Goal: Task Accomplishment & Management: Complete application form

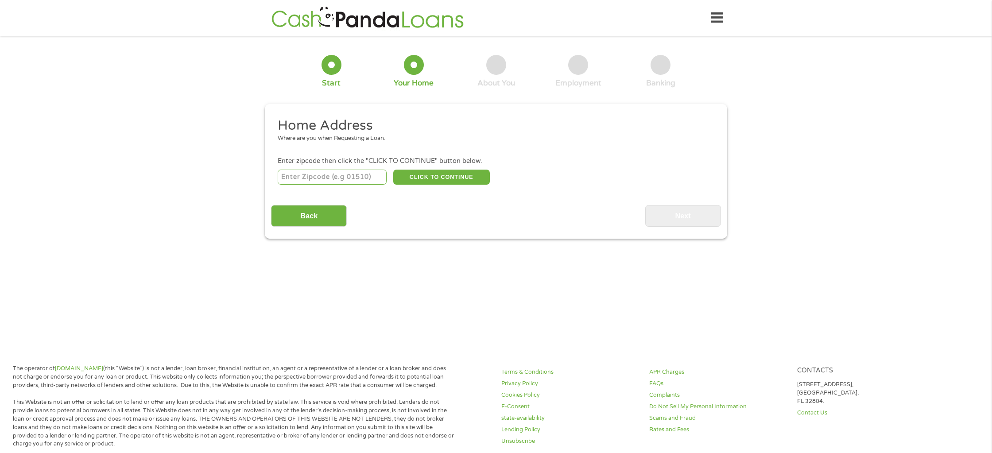
click at [297, 175] on input "number" at bounding box center [332, 177] width 109 height 15
type input "60188"
click at [438, 179] on button "CLICK TO CONTINUE" at bounding box center [441, 177] width 97 height 15
type input "60188"
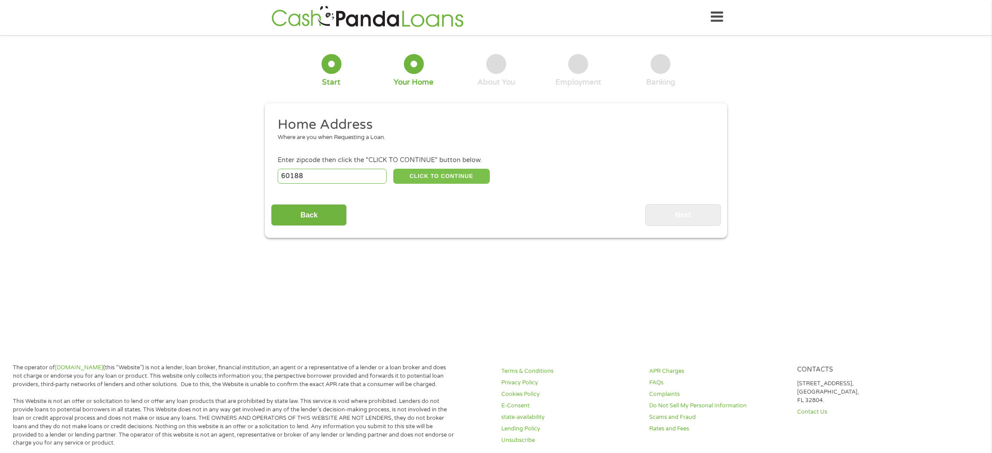
type input "[PERSON_NAME] Stream"
select select "[US_STATE]"
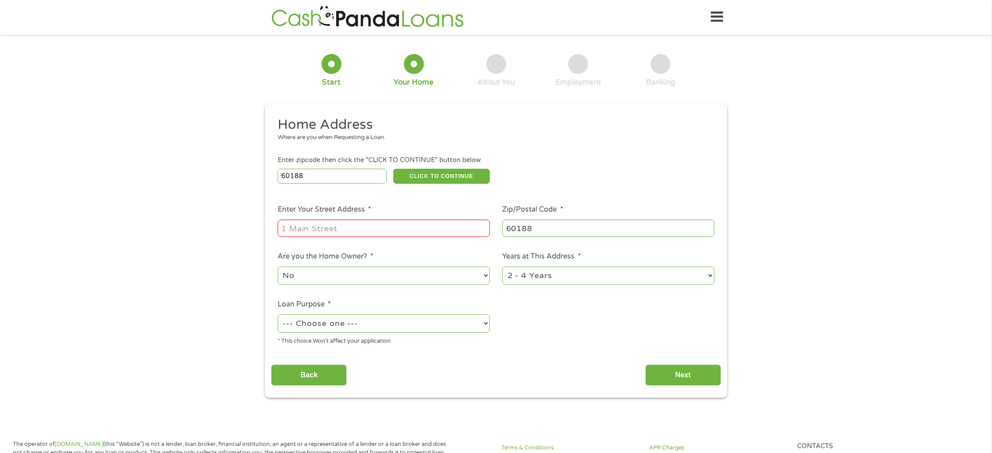
click at [298, 228] on input "Enter Your Street Address *" at bounding box center [384, 228] width 212 height 17
type input "2"
type input "[STREET_ADDRESS][PERSON_NAME]"
type input "60104"
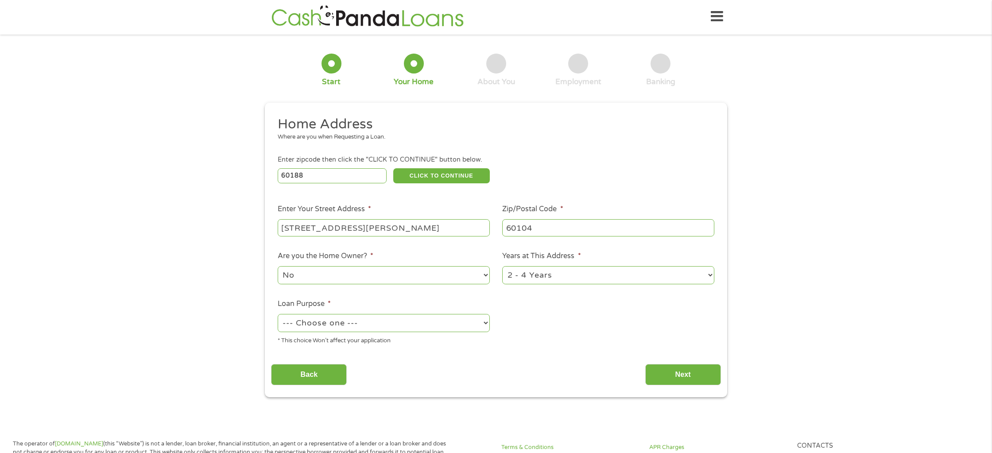
click at [327, 277] on select "No Yes" at bounding box center [384, 275] width 212 height 18
click at [278, 267] on select "No Yes" at bounding box center [384, 275] width 212 height 18
click at [306, 322] on select "--- Choose one --- Pay Bills Debt Consolidation Home Improvement Major Purchase…" at bounding box center [384, 323] width 212 height 18
select select "shorttermcash"
click at [278, 314] on select "--- Choose one --- Pay Bills Debt Consolidation Home Improvement Major Purchase…" at bounding box center [384, 323] width 212 height 18
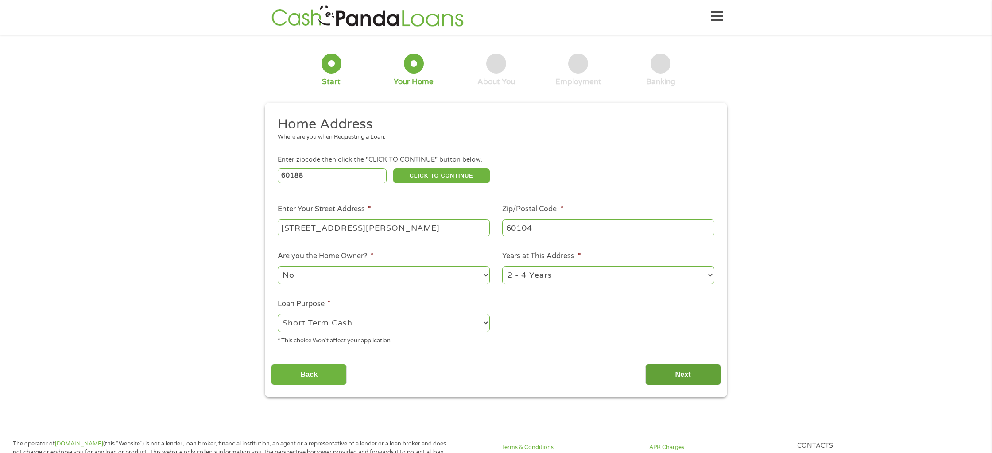
click at [707, 378] on input "Next" at bounding box center [683, 375] width 76 height 22
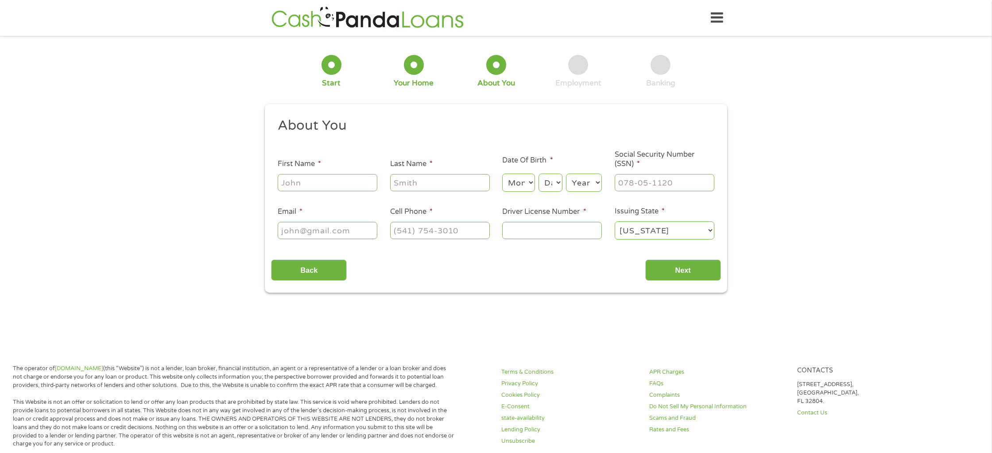
drag, startPoint x: 279, startPoint y: 181, endPoint x: 289, endPoint y: 182, distance: 10.3
click at [279, 181] on input "First Name *" at bounding box center [328, 182] width 100 height 17
type input "[PERSON_NAME]"
click at [529, 183] on select "Month 1 2 3 4 5 6 7 8 9 10 11 12" at bounding box center [518, 183] width 32 height 18
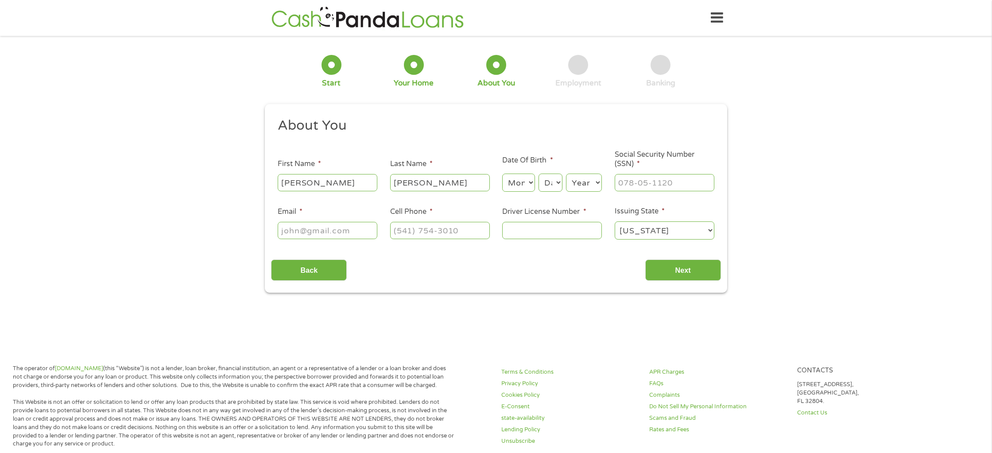
scroll to position [1, 0]
select select "8"
click at [502, 173] on select "Month 1 2 3 4 5 6 7 8 9 10 11 12" at bounding box center [518, 182] width 32 height 18
click at [550, 178] on select "Day 1 2 3 4 5 6 7 8 9 10 11 12 13 14 15 16 17 18 19 20 21 22 23 24 25 26 27 28 …" at bounding box center [551, 182] width 24 height 18
select select "27"
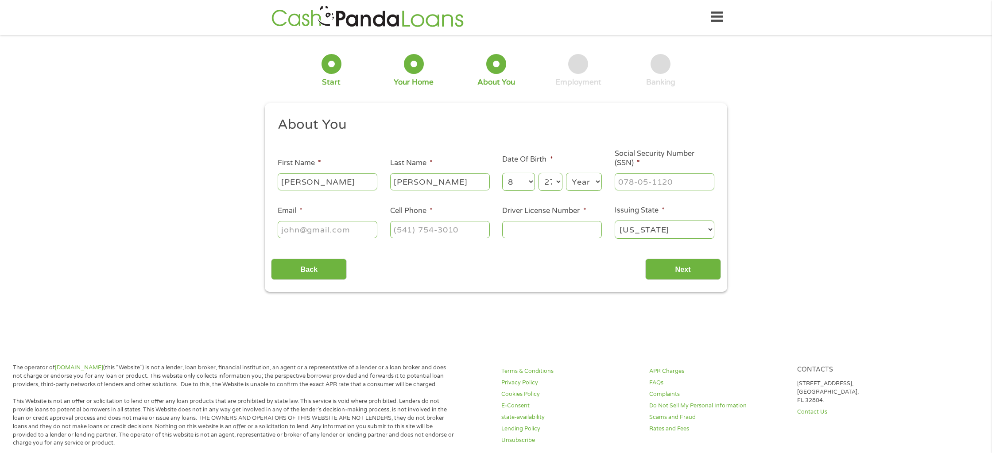
click at [539, 173] on select "Day 1 2 3 4 5 6 7 8 9 10 11 12 13 14 15 16 17 18 19 20 21 22 23 24 25 26 27 28 …" at bounding box center [551, 182] width 24 height 18
click at [587, 181] on select "Year [DATE] 2006 2005 2004 2003 2002 2001 2000 1999 1998 1997 1996 1995 1994 19…" at bounding box center [584, 182] width 36 height 18
select select "1981"
click at [566, 173] on select "Year [DATE] 2006 2005 2004 2003 2002 2001 2000 1999 1998 1997 1996 1995 1994 19…" at bounding box center [584, 182] width 36 height 18
click at [653, 179] on input "___-__-____" at bounding box center [665, 181] width 100 height 17
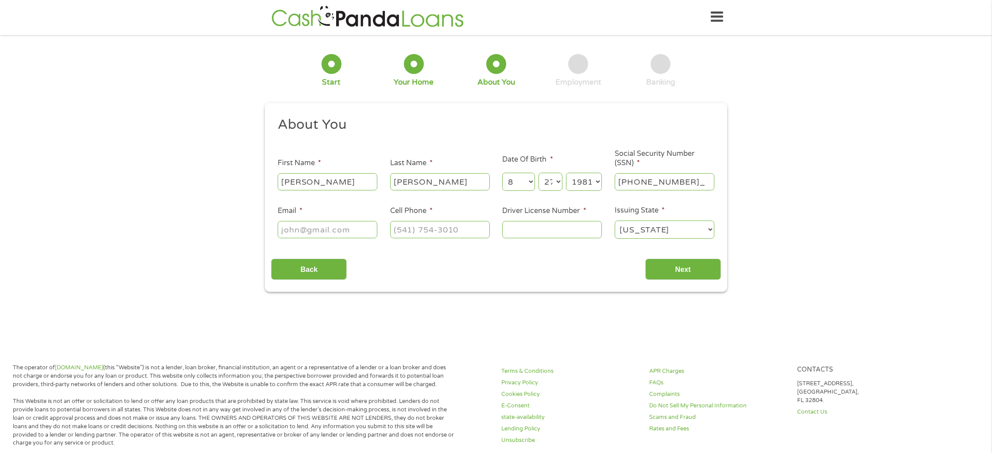
type input "345-70-9264"
click at [292, 230] on input "Email *" at bounding box center [328, 229] width 100 height 17
type input "[EMAIL_ADDRESS][DOMAIN_NAME]"
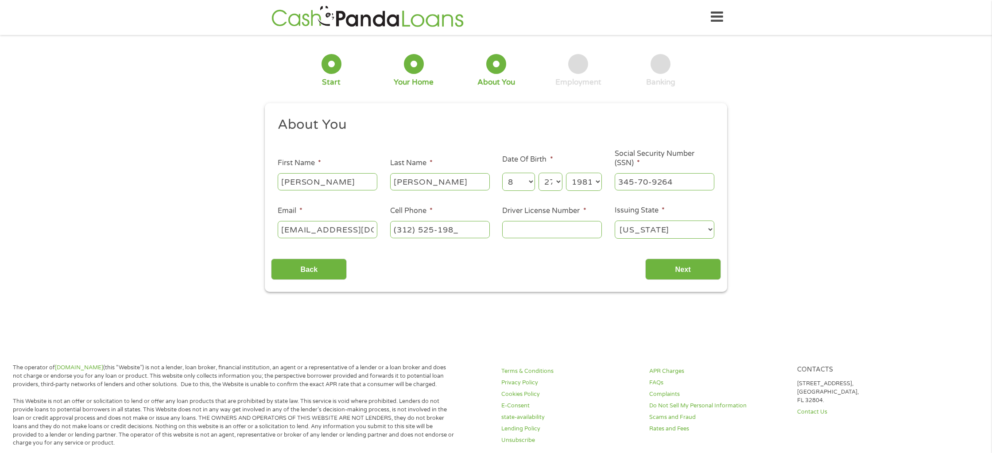
type input "[PHONE_NUMBER]"
click at [518, 228] on input "Driver License Number *" at bounding box center [552, 229] width 100 height 17
type input "G41611681844"
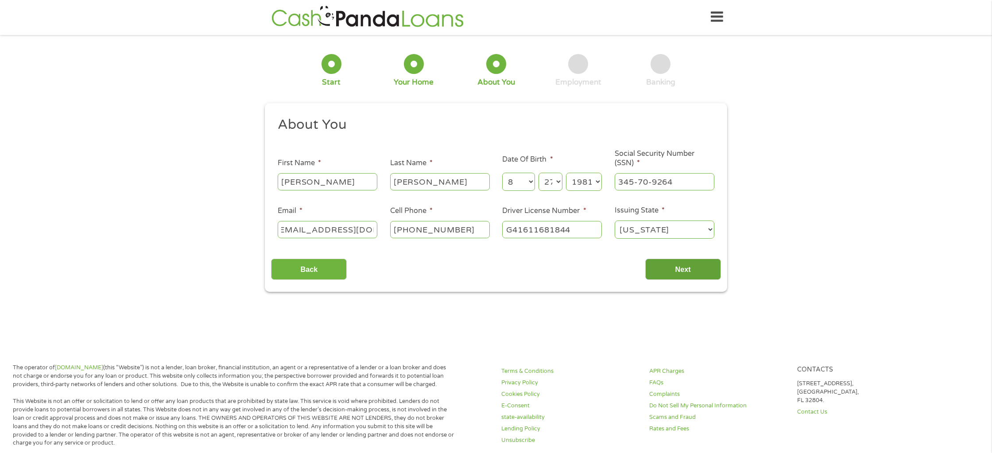
click at [701, 276] on input "Next" at bounding box center [683, 270] width 76 height 22
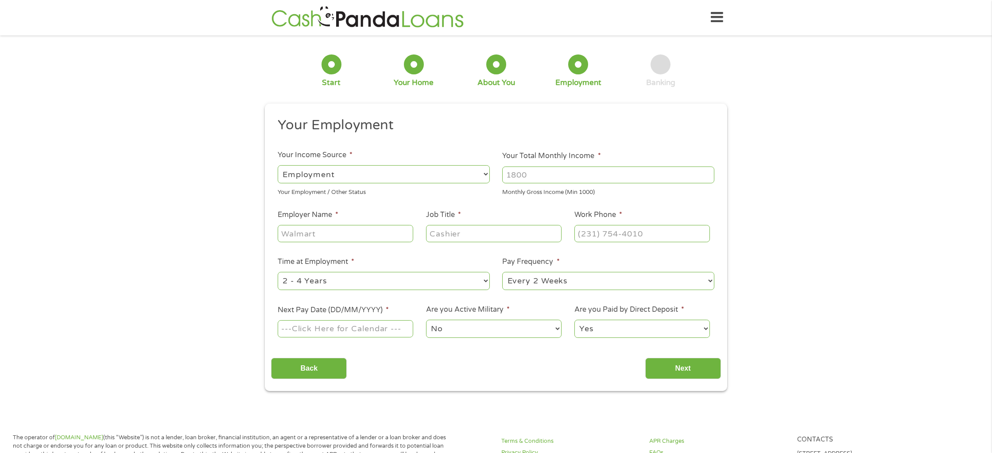
scroll to position [0, 0]
click at [379, 172] on select "--- Choose one --- Employment [DEMOGRAPHIC_DATA] Benefits" at bounding box center [384, 175] width 212 height 18
click at [278, 165] on select "--- Choose one --- Employment [DEMOGRAPHIC_DATA] Benefits" at bounding box center [384, 174] width 212 height 18
click at [517, 179] on input "Your Total Monthly Income *" at bounding box center [608, 175] width 212 height 17
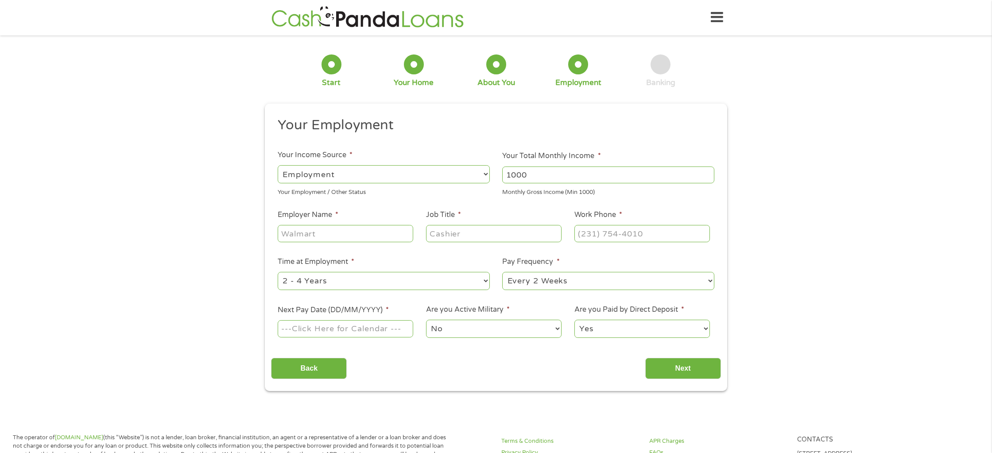
scroll to position [0, 0]
type input "1"
type input "4056.52"
click at [333, 233] on input "Employer Name *" at bounding box center [346, 233] width 136 height 17
type input "Glenbard North. High School"
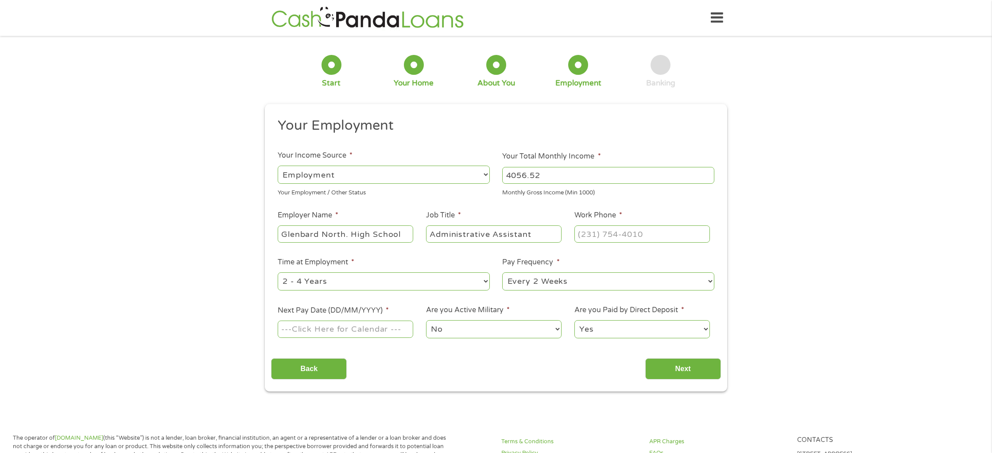
type input "Administrative Assistant"
type input "[PHONE_NUMBER]"
click at [545, 284] on select "--- Choose one --- Every 2 Weeks Every Week Monthly Semi-Monthly" at bounding box center [608, 281] width 212 height 18
select select "semimonthly"
click at [502, 272] on select "--- Choose one --- Every 2 Weeks Every Week Monthly Semi-Monthly" at bounding box center [608, 281] width 212 height 18
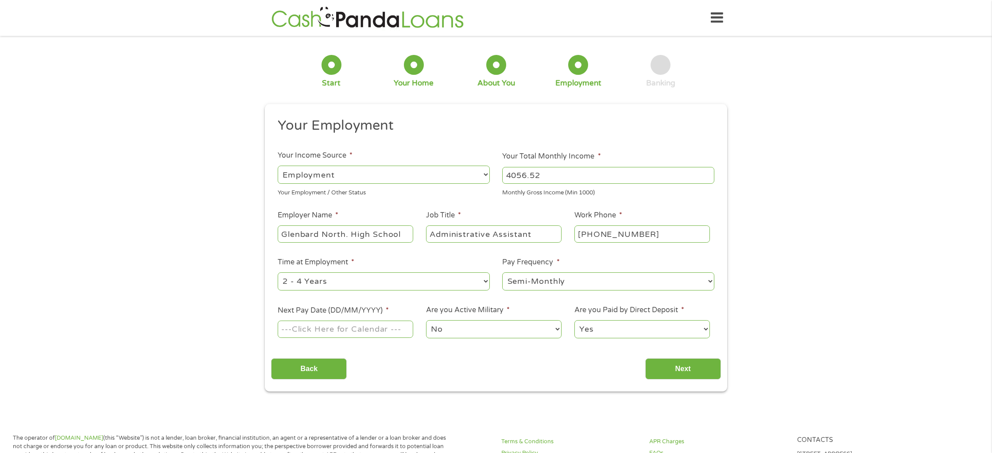
click at [323, 328] on body "Home Get Loan Offer How it works FAQs Blog Cash Loans Quick Loans Online Loans …" at bounding box center [496, 457] width 992 height 915
click at [337, 327] on input "Next Pay Date (DD/MM/YYYY) *" at bounding box center [346, 329] width 136 height 17
type input "[DATE]"
click at [683, 370] on input "Next" at bounding box center [683, 369] width 76 height 22
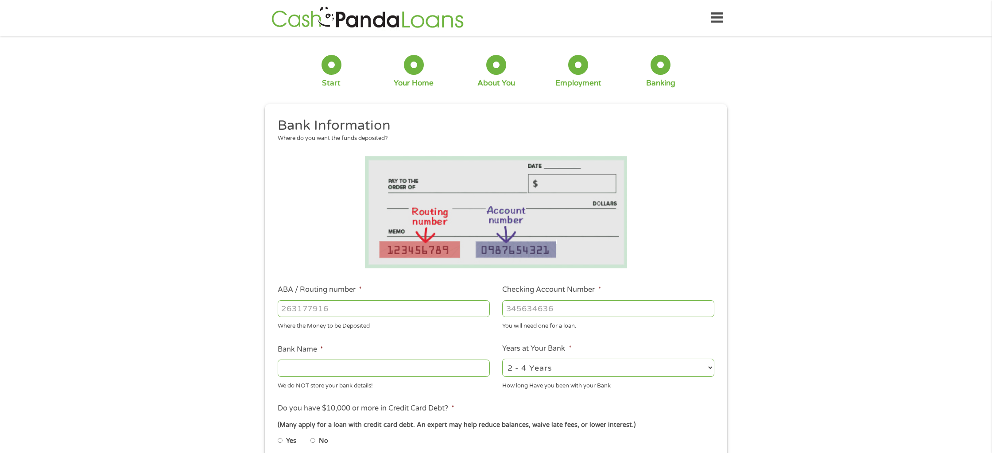
click at [333, 313] on input "ABA / Routing number *" at bounding box center [384, 308] width 212 height 17
type input "256074974"
type input "NAVY FEDERAL CREDIT UNION"
type input "256074974"
click at [525, 310] on input "Checking Account Number *" at bounding box center [608, 308] width 212 height 17
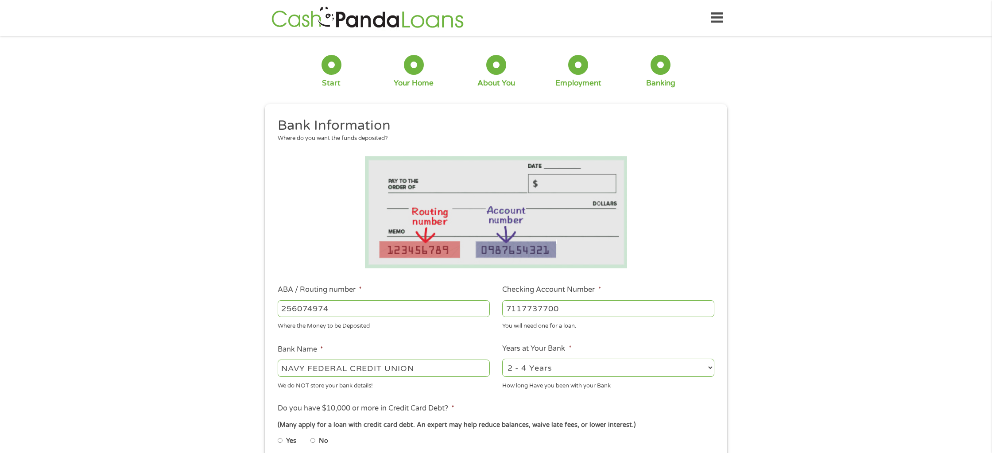
scroll to position [31, 0]
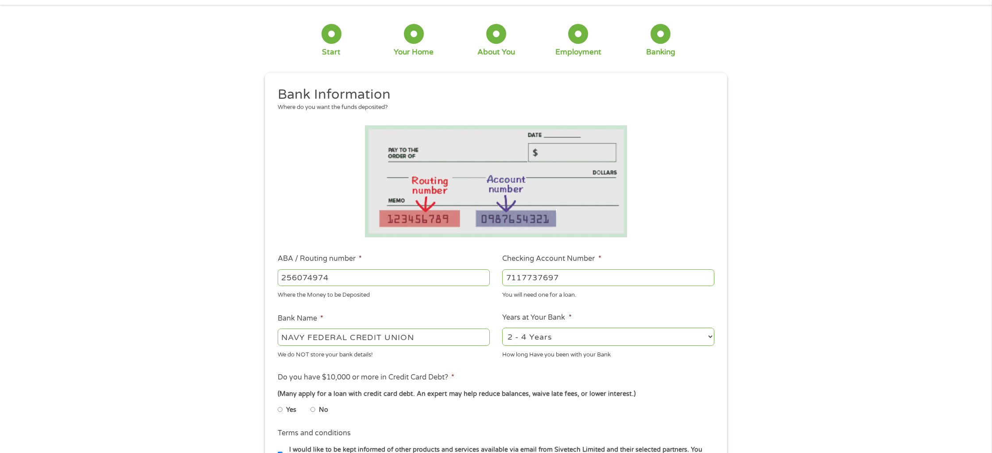
type input "7117737697"
click at [740, 314] on div "1 Start 2 Your Home 3 About You 4 Employment 5 Banking 6 This field is hidden w…" at bounding box center [496, 292] width 992 height 562
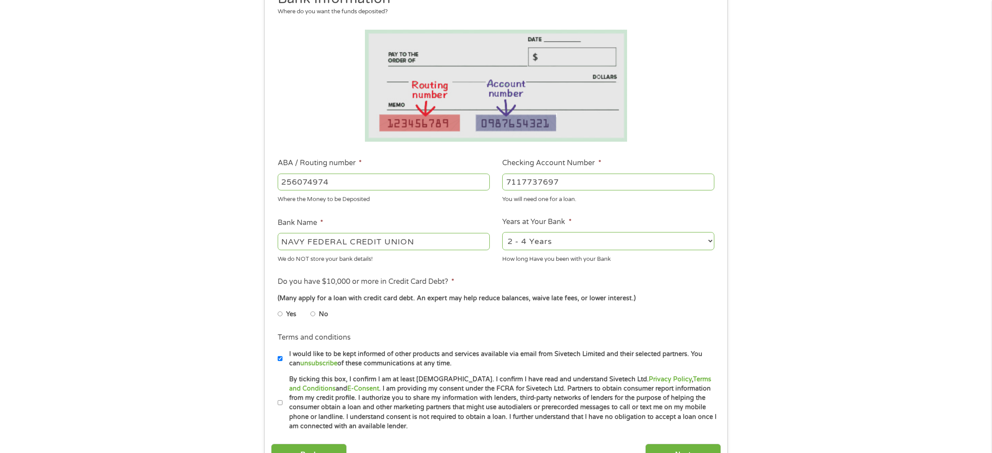
scroll to position [141, 0]
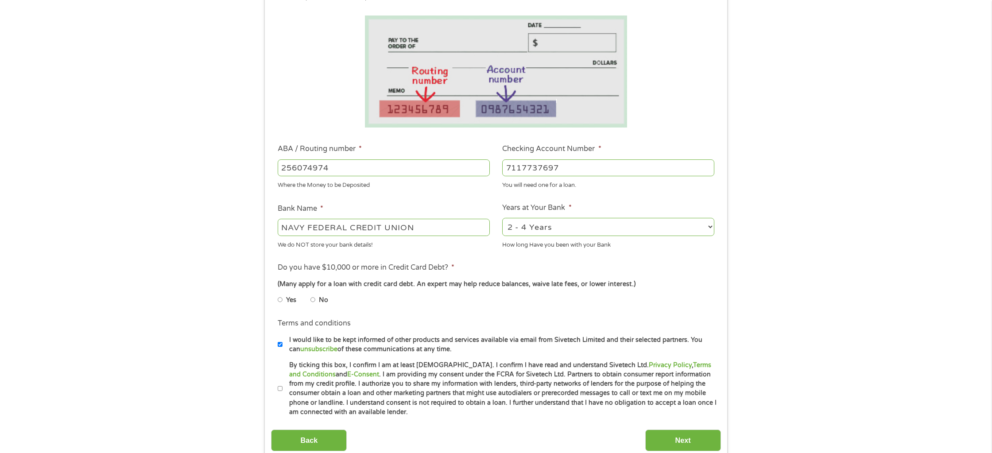
click at [313, 300] on input "No" at bounding box center [312, 300] width 5 height 14
radio input "true"
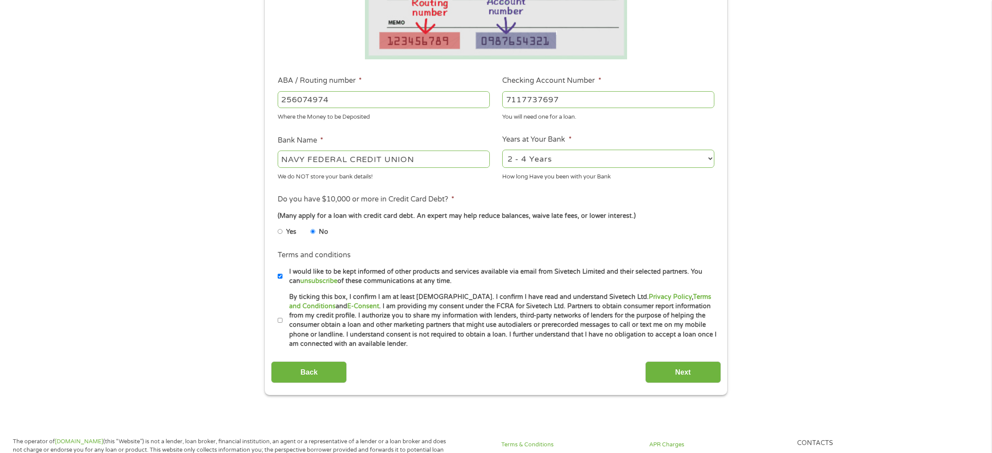
scroll to position [239, 0]
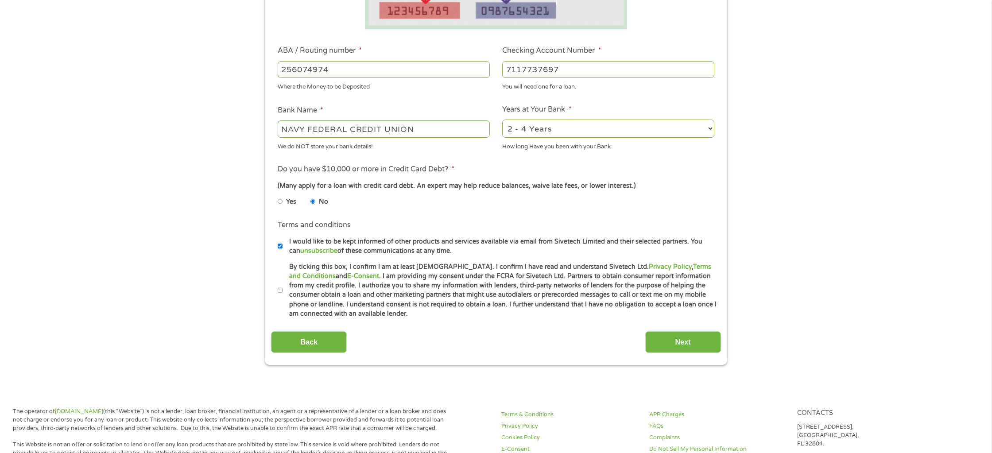
click at [280, 246] on input "I would like to be kept informed of other products and services available via e…" at bounding box center [280, 246] width 5 height 14
checkbox input "false"
click at [279, 290] on input "By ticking this box, I confirm I am at least [DEMOGRAPHIC_DATA]. I confirm I ha…" at bounding box center [280, 290] width 5 height 14
checkbox input "true"
click at [663, 343] on input "Next" at bounding box center [683, 342] width 76 height 22
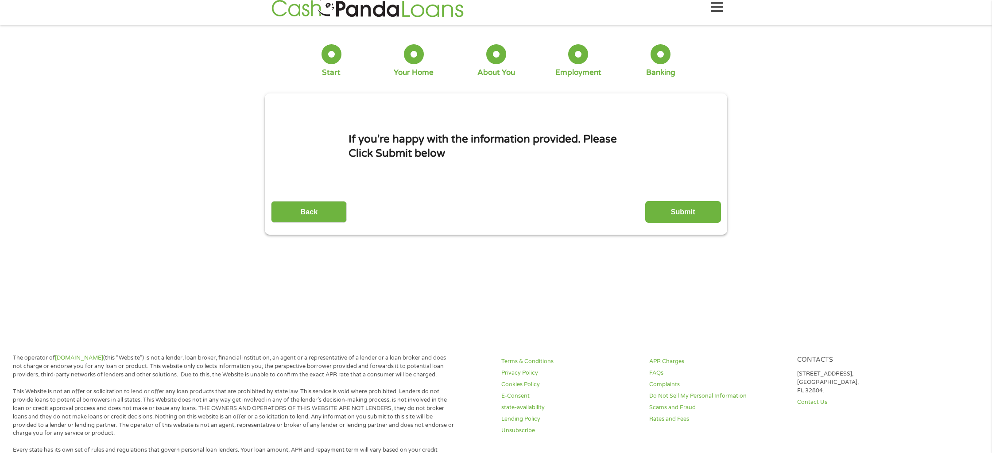
scroll to position [0, 0]
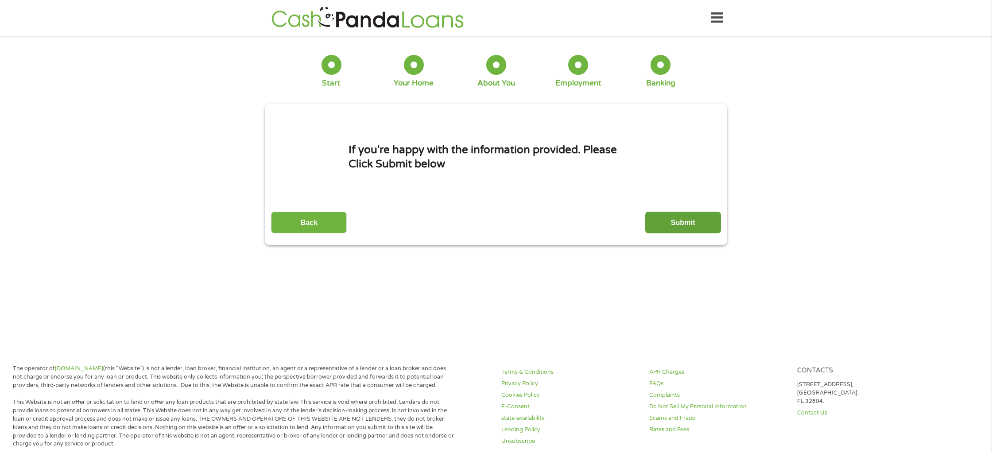
click at [678, 226] on input "Submit" at bounding box center [683, 223] width 76 height 22
